Goal: Task Accomplishment & Management: Use online tool/utility

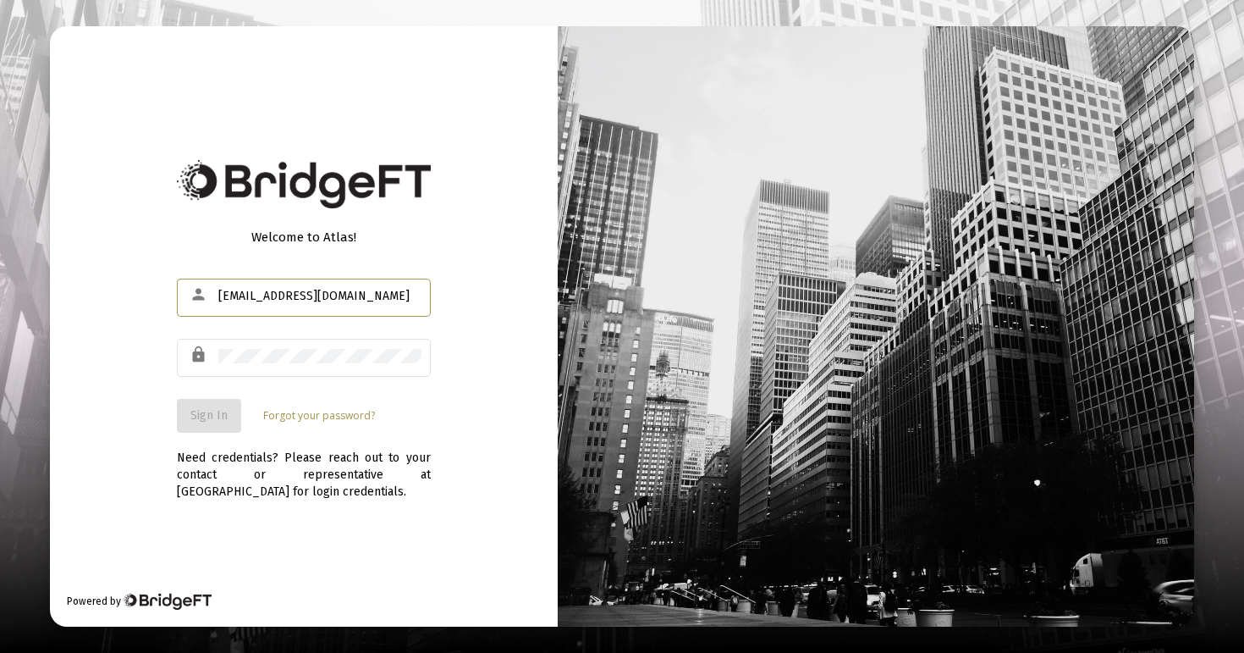
type input "[EMAIL_ADDRESS][DOMAIN_NAME]"
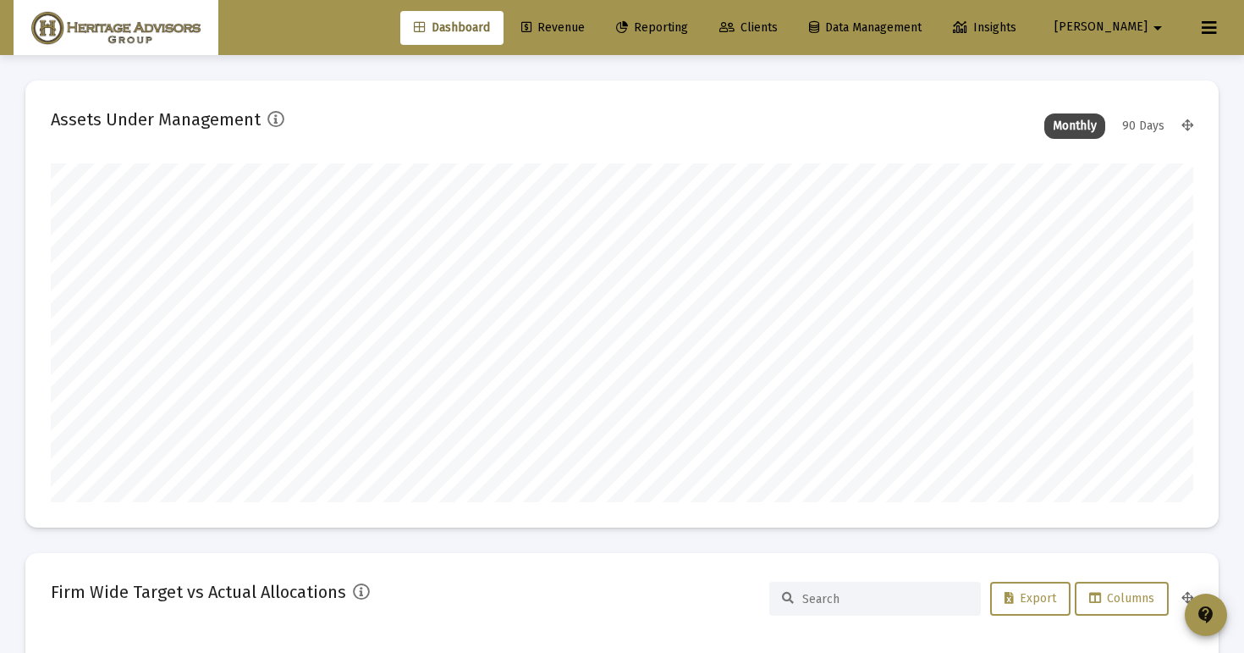
scroll to position [339, 1143]
type input "[DATE]"
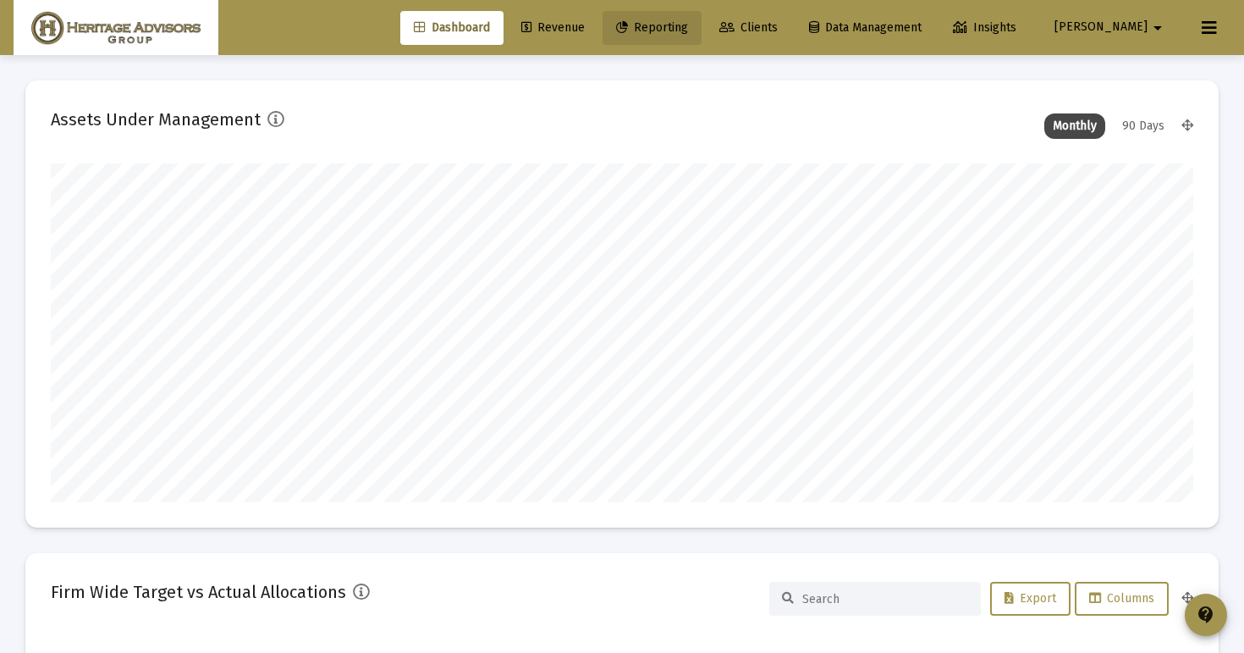
click at [702, 43] on link "Reporting" at bounding box center [652, 28] width 99 height 34
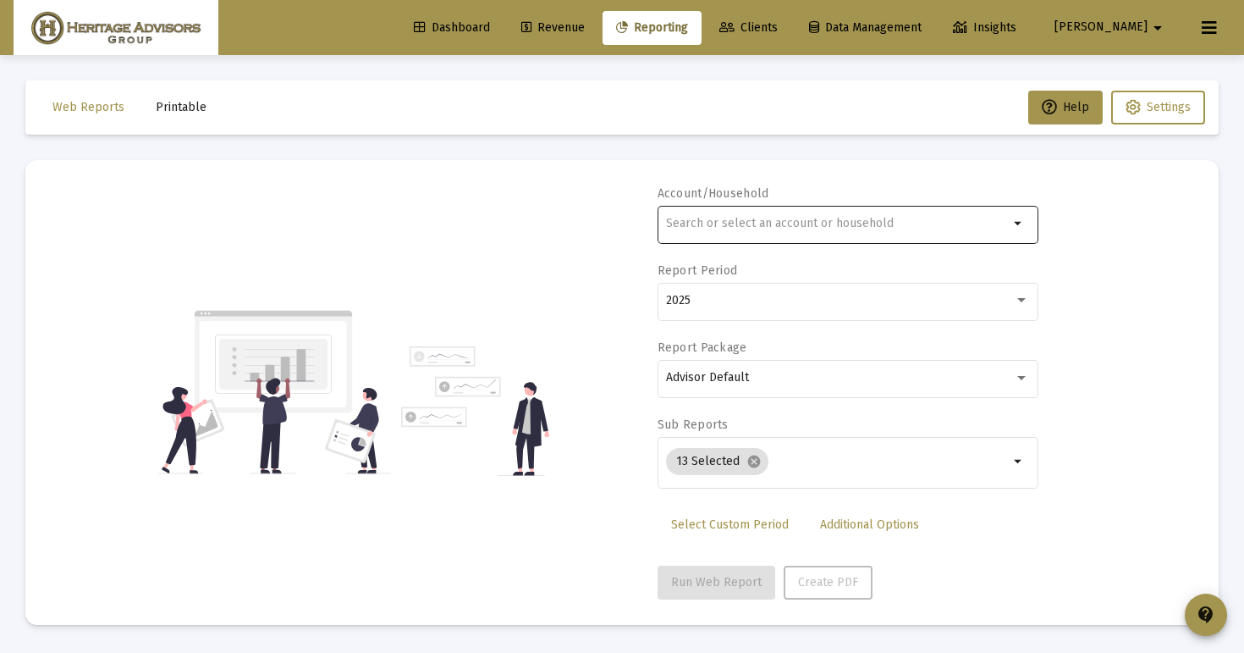
click at [681, 231] on div at bounding box center [837, 222] width 343 height 41
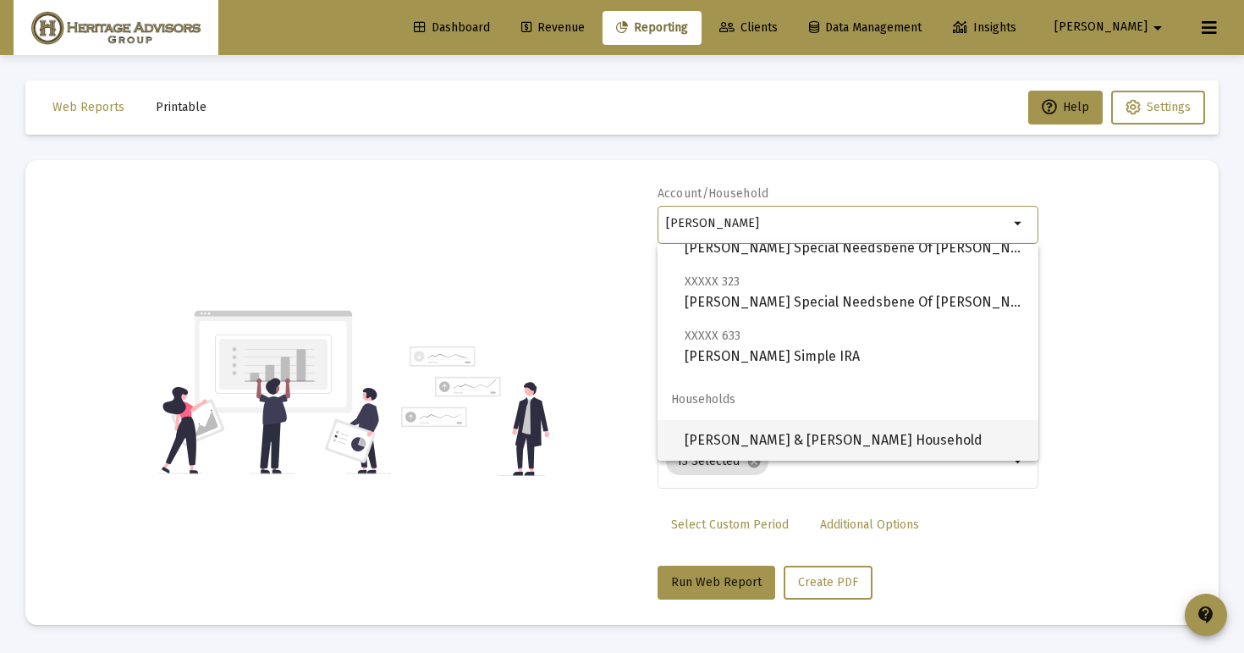
scroll to position [555, 0]
click at [772, 438] on span "[PERSON_NAME] & [PERSON_NAME] Household" at bounding box center [855, 440] width 340 height 41
type input "[PERSON_NAME] & [PERSON_NAME] Household"
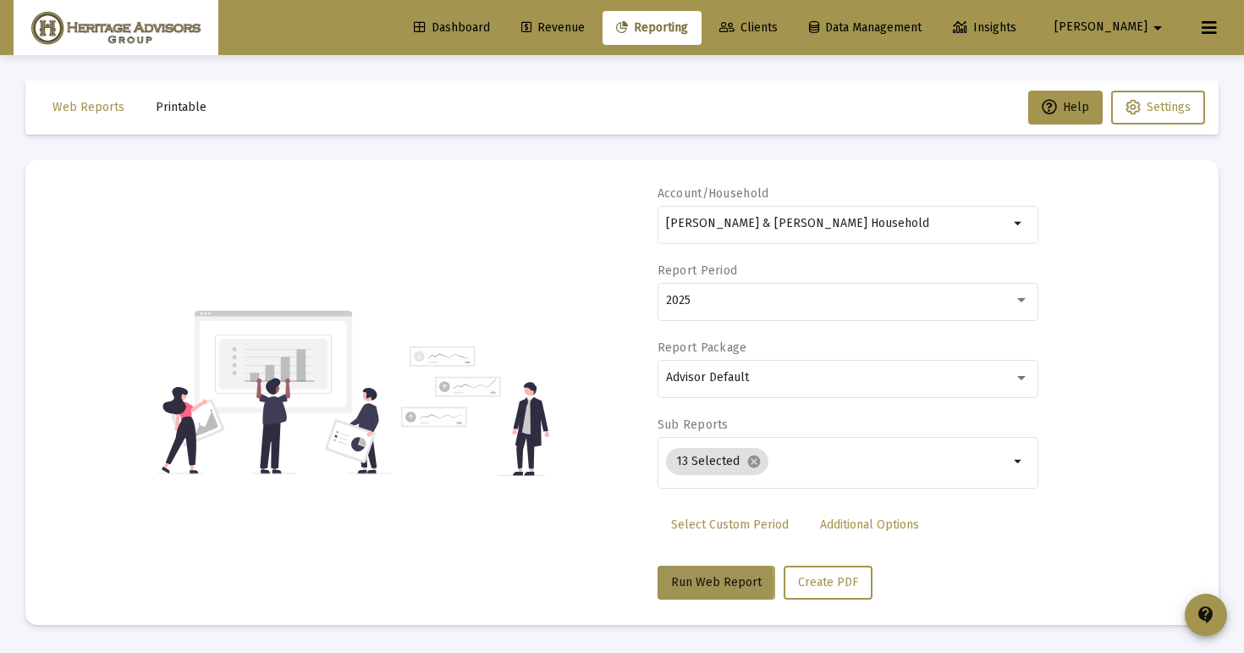
click at [703, 583] on span "Run Web Report" at bounding box center [716, 582] width 91 height 14
select select "View all"
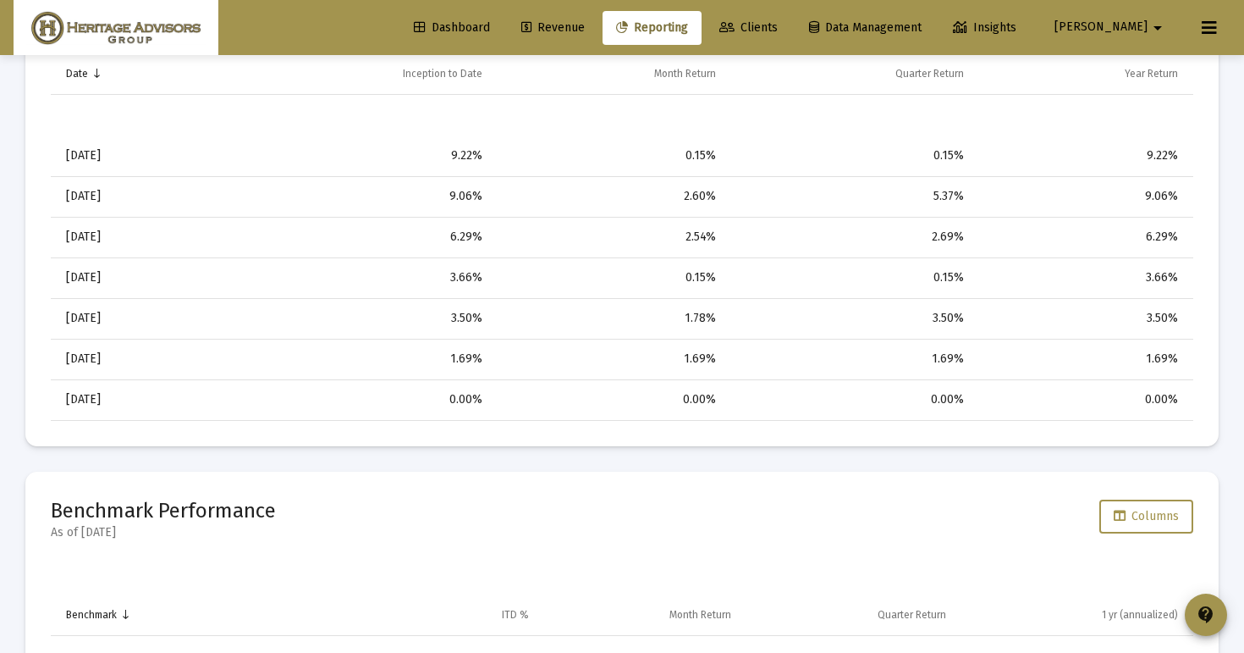
scroll to position [1703, 0]
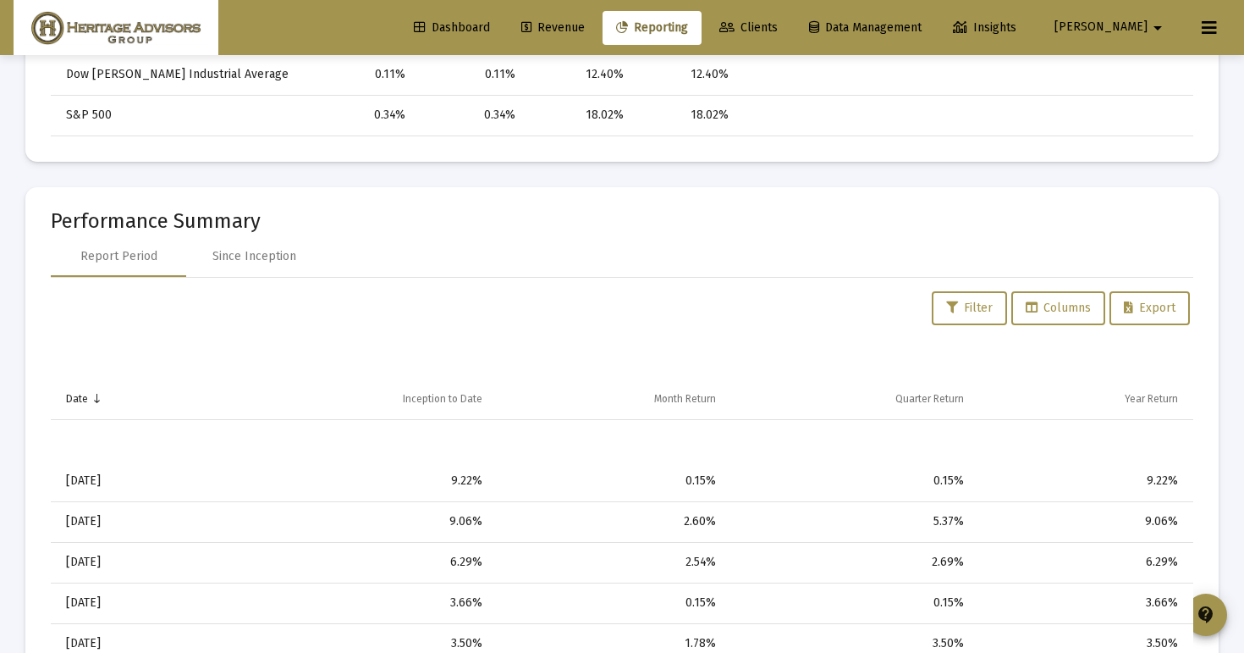
click at [585, 28] on span "Revenue" at bounding box center [552, 27] width 63 height 14
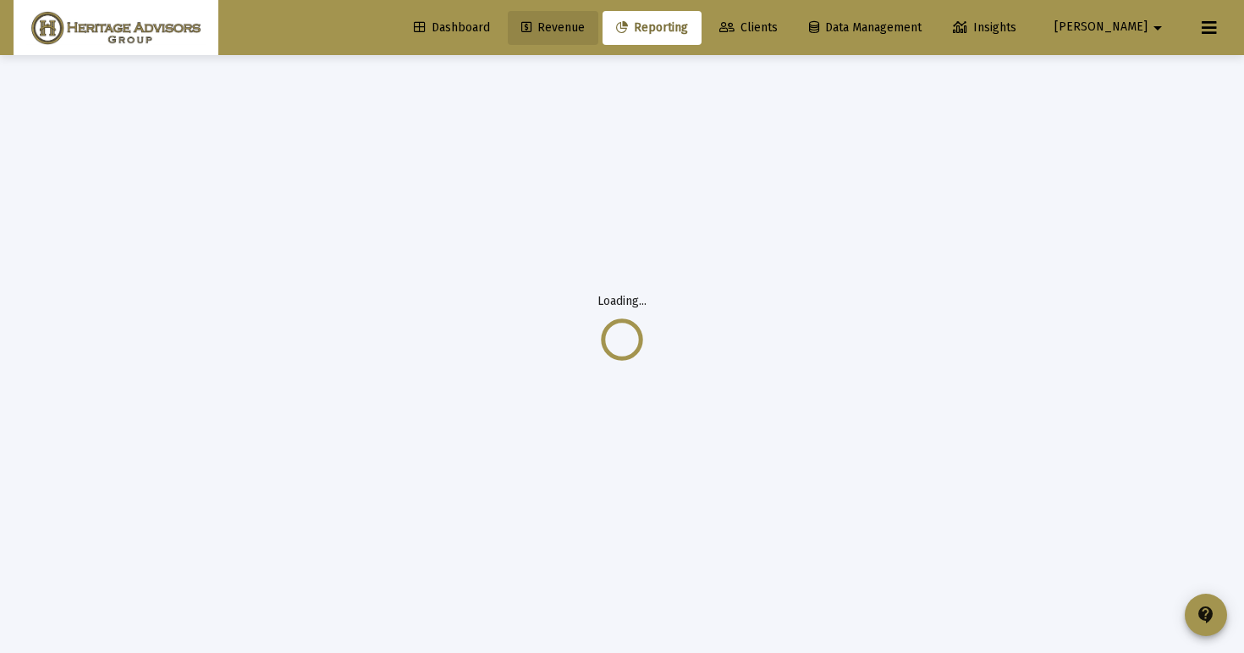
scroll to position [55, 0]
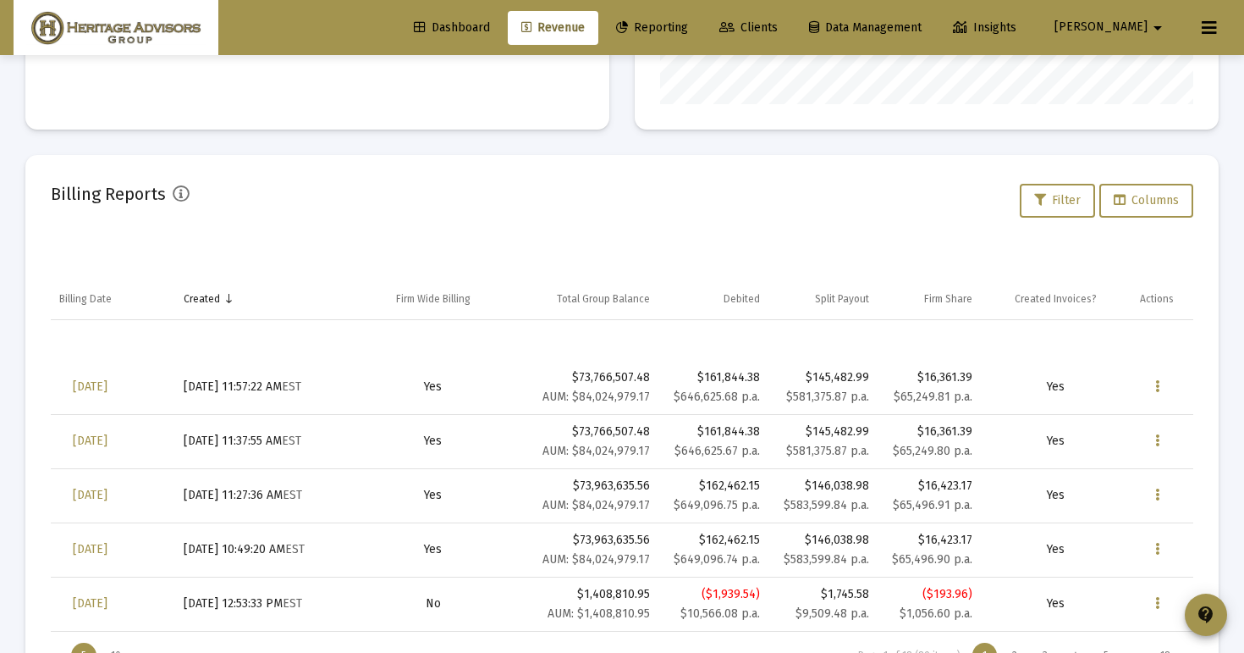
scroll to position [478, 0]
